Goal: Task Accomplishment & Management: Use online tool/utility

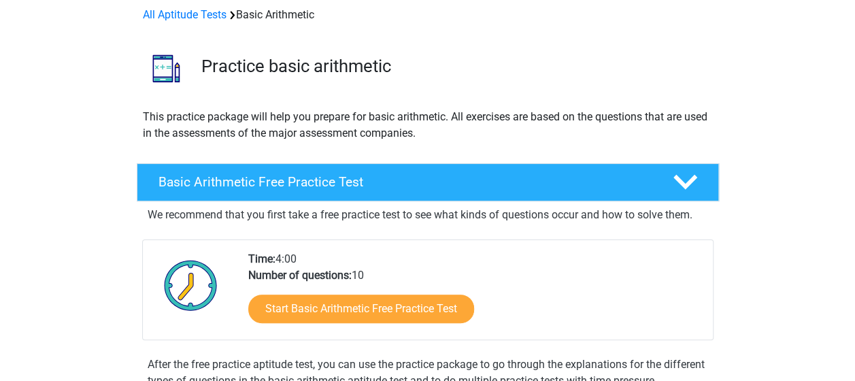
scroll to position [93, 0]
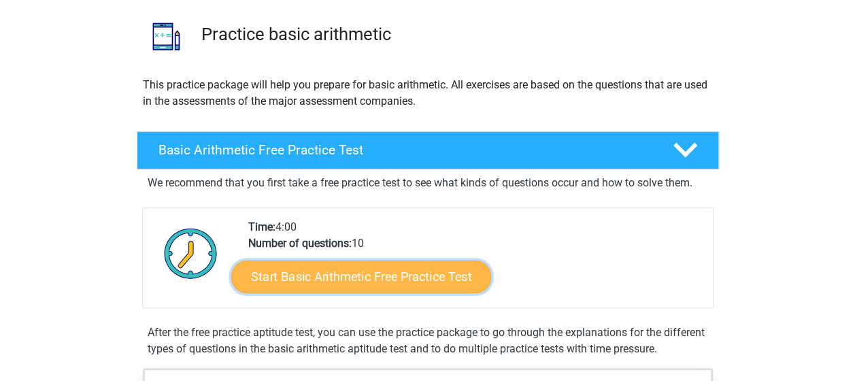
click at [413, 283] on link "Start Basic Arithmetic Free Practice Test" at bounding box center [361, 276] width 260 height 33
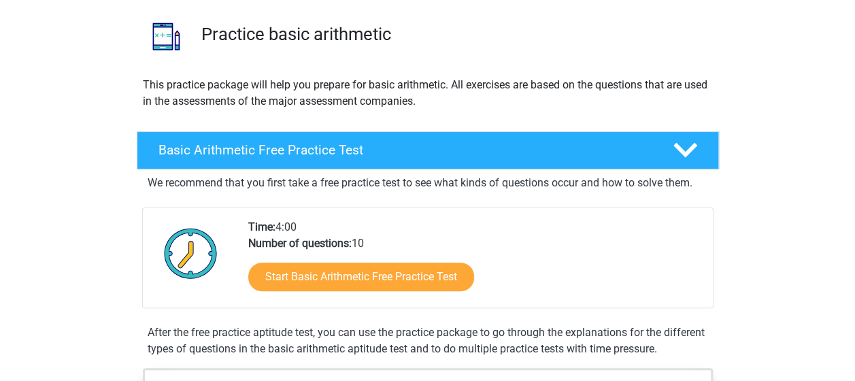
scroll to position [0, 0]
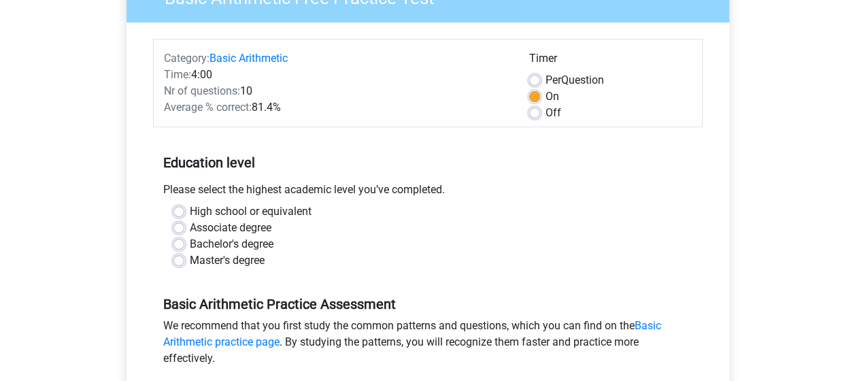
scroll to position [139, 0]
click at [220, 264] on label "Master's degree" at bounding box center [227, 260] width 75 height 16
click at [184, 264] on input "Master's degree" at bounding box center [179, 259] width 11 height 14
radio input "true"
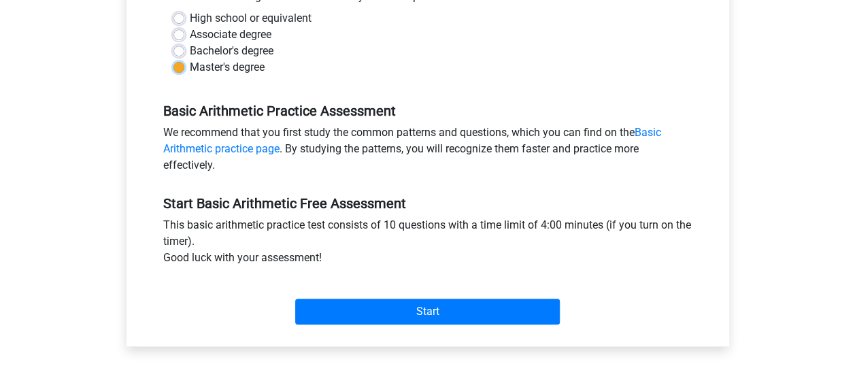
scroll to position [335, 0]
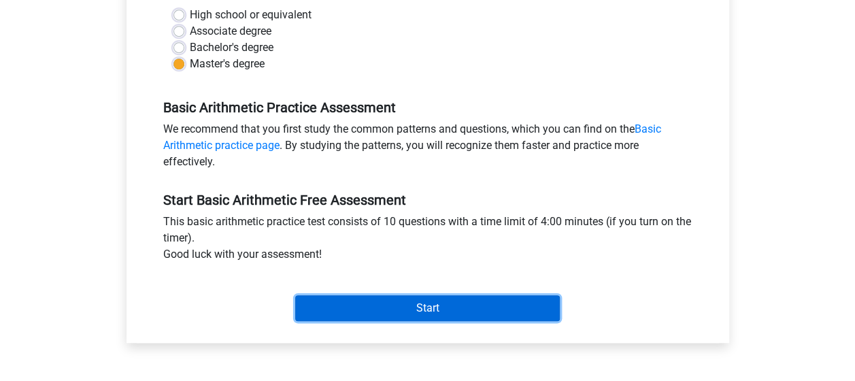
click at [389, 310] on input "Start" at bounding box center [427, 308] width 265 height 26
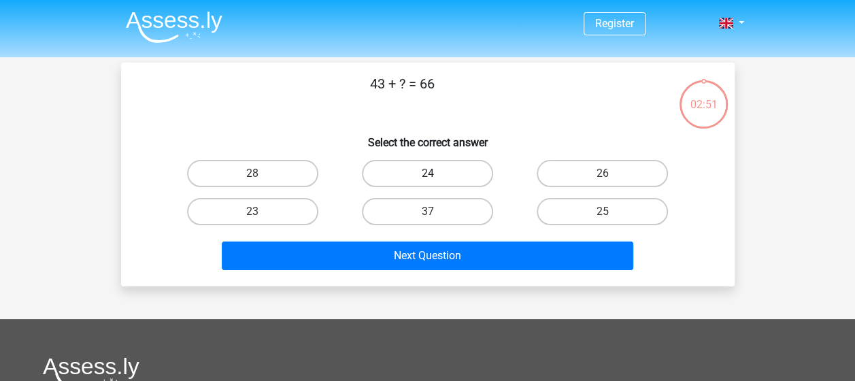
click at [424, 178] on label "24" at bounding box center [427, 173] width 131 height 27
click at [427, 178] on input "24" at bounding box center [431, 178] width 9 height 9
radio input "true"
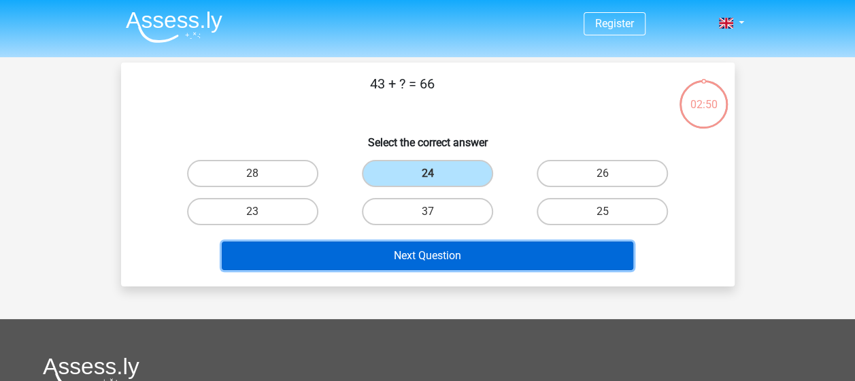
click at [443, 248] on button "Next Question" at bounding box center [428, 256] width 412 height 29
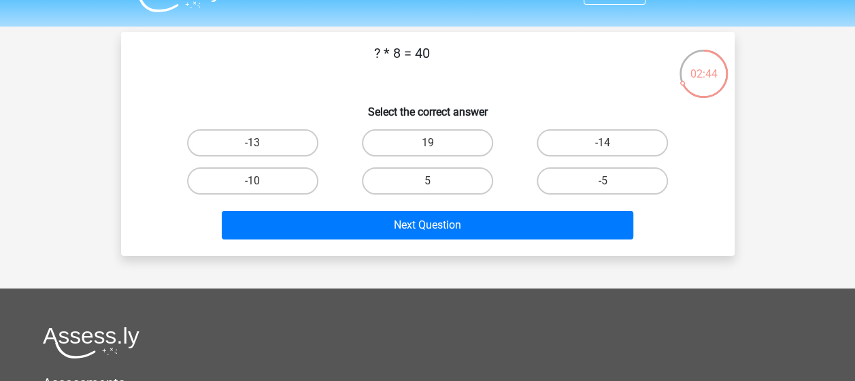
scroll to position [29, 0]
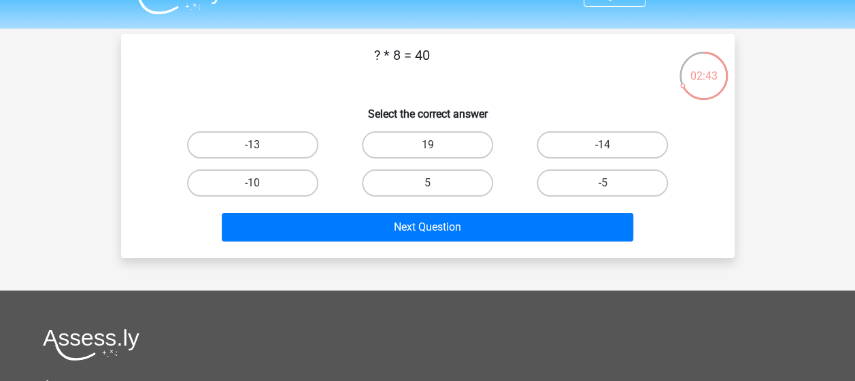
click at [433, 186] on input "5" at bounding box center [431, 187] width 9 height 9
radio input "true"
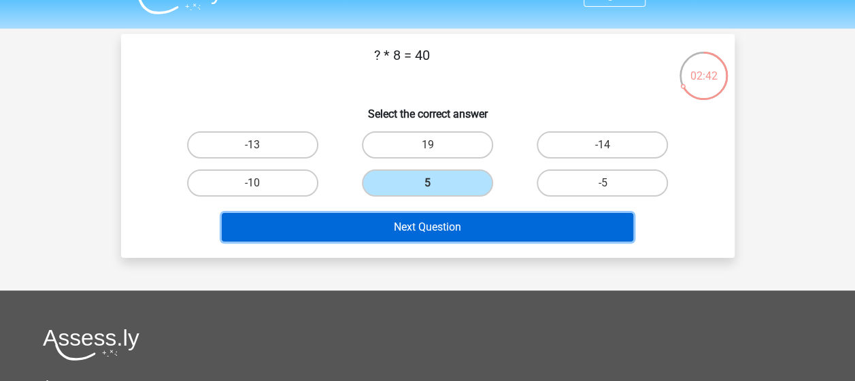
click at [448, 223] on button "Next Question" at bounding box center [428, 227] width 412 height 29
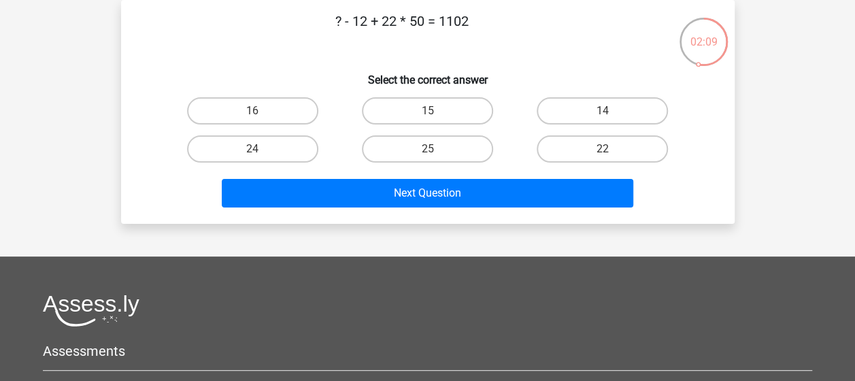
scroll to position [54, 0]
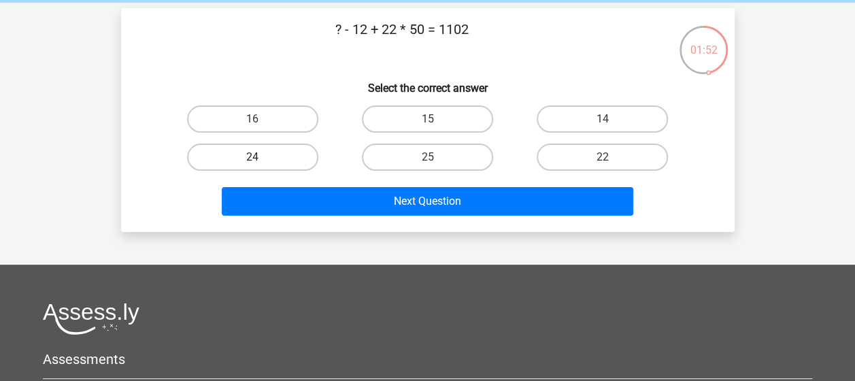
drag, startPoint x: 413, startPoint y: 84, endPoint x: 274, endPoint y: 167, distance: 162.0
click at [274, 167] on label "24" at bounding box center [252, 157] width 131 height 27
click at [261, 166] on input "24" at bounding box center [256, 161] width 9 height 9
radio input "true"
click at [474, 158] on label "25" at bounding box center [427, 157] width 131 height 27
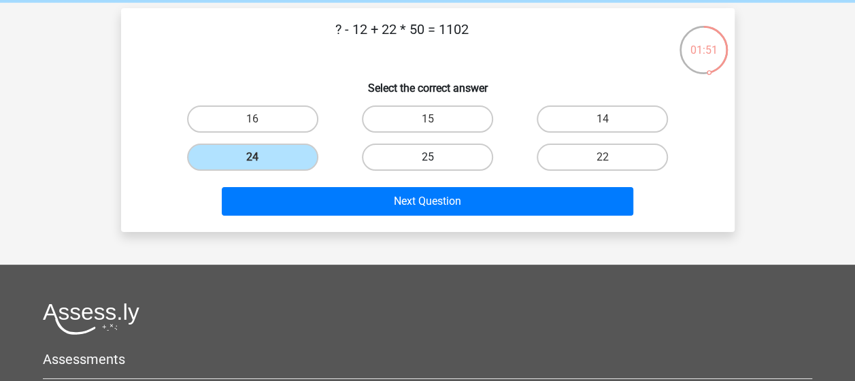
click at [436, 158] on input "25" at bounding box center [431, 161] width 9 height 9
radio input "true"
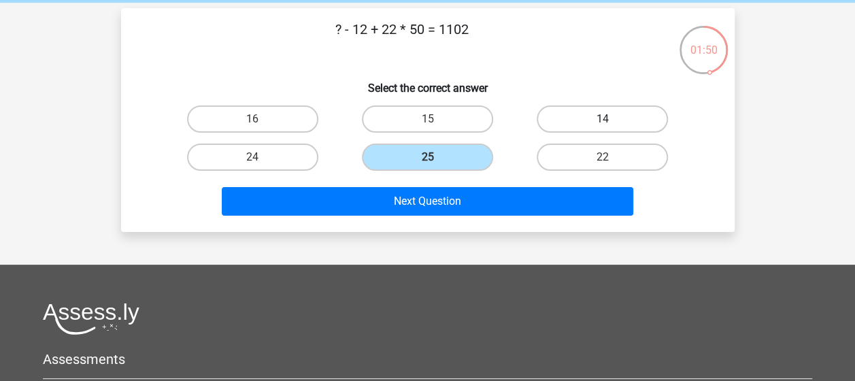
click at [578, 127] on label "14" at bounding box center [602, 118] width 131 height 27
click at [603, 127] on input "14" at bounding box center [607, 123] width 9 height 9
radio input "true"
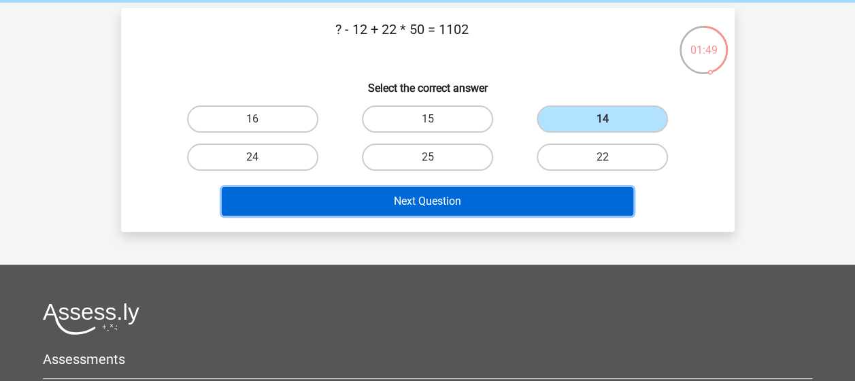
click at [519, 204] on button "Next Question" at bounding box center [428, 201] width 412 height 29
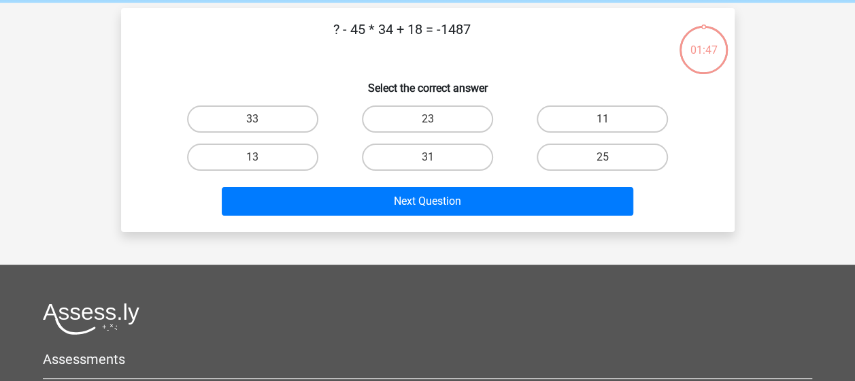
scroll to position [63, 0]
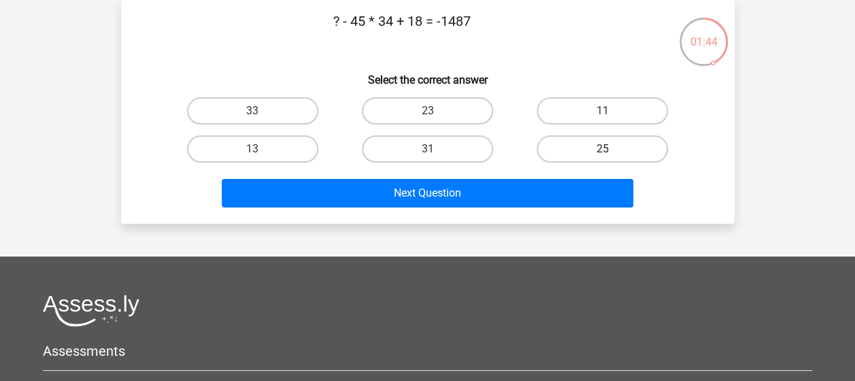
click at [596, 157] on label "25" at bounding box center [602, 148] width 131 height 27
click at [603, 157] on input "25" at bounding box center [607, 153] width 9 height 9
radio input "true"
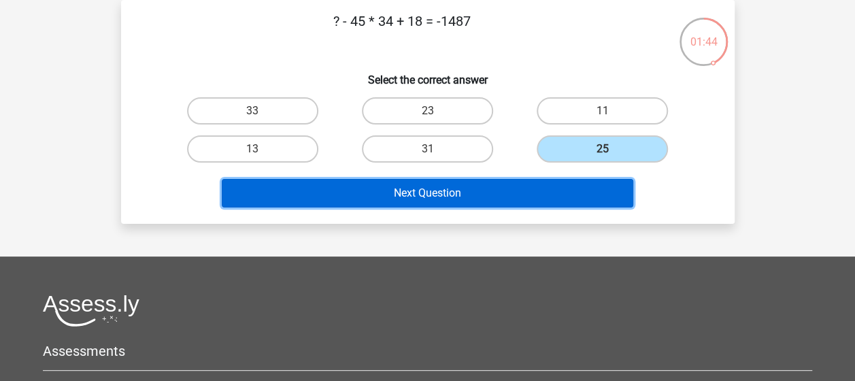
click at [574, 191] on button "Next Question" at bounding box center [428, 193] width 412 height 29
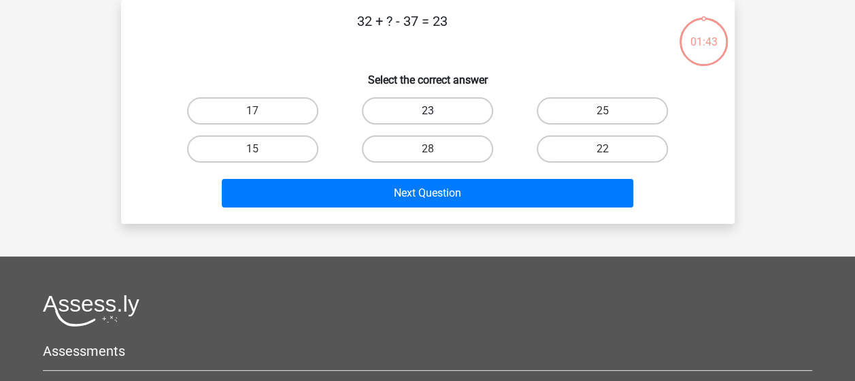
click at [457, 110] on label "23" at bounding box center [427, 110] width 131 height 27
click at [436, 111] on input "23" at bounding box center [431, 115] width 9 height 9
radio input "true"
click at [457, 210] on div "Next Question" at bounding box center [427, 196] width 525 height 34
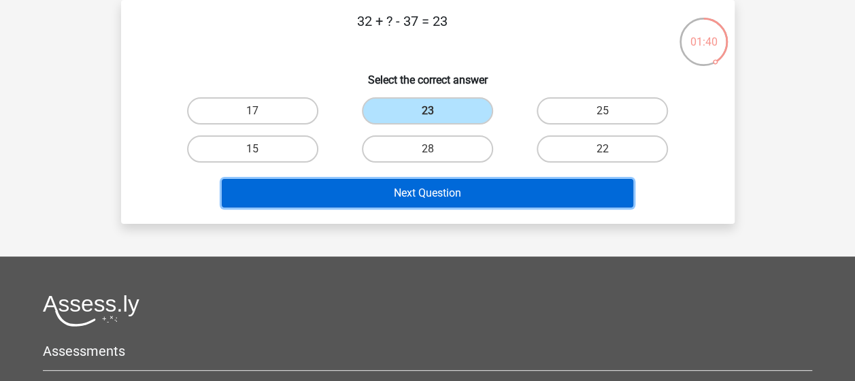
click at [449, 206] on button "Next Question" at bounding box center [428, 193] width 412 height 29
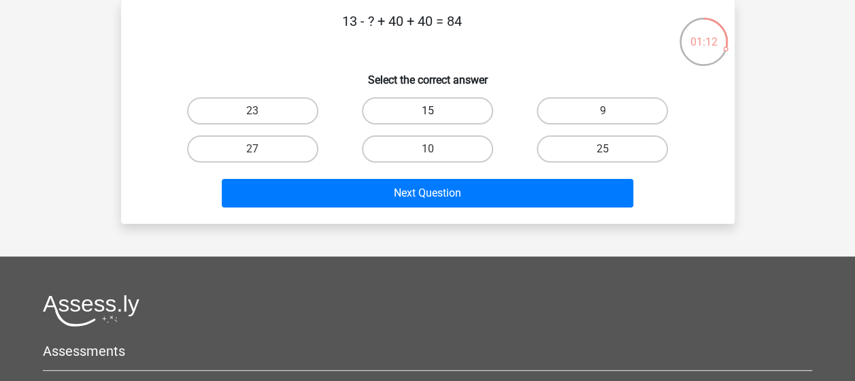
click at [463, 105] on label "15" at bounding box center [427, 110] width 131 height 27
click at [436, 111] on input "15" at bounding box center [431, 115] width 9 height 9
radio input "true"
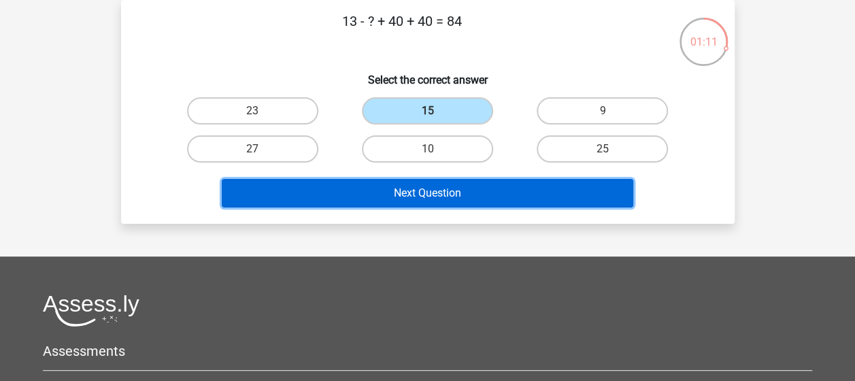
click at [465, 182] on button "Next Question" at bounding box center [428, 193] width 412 height 29
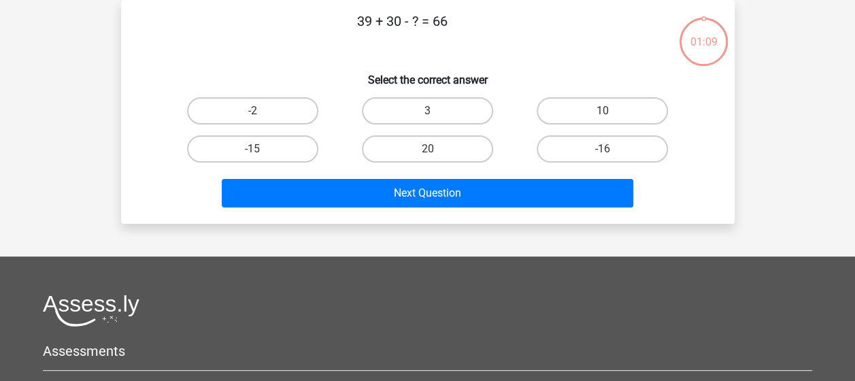
scroll to position [0, 0]
